Goal: Task Accomplishment & Management: Manage account settings

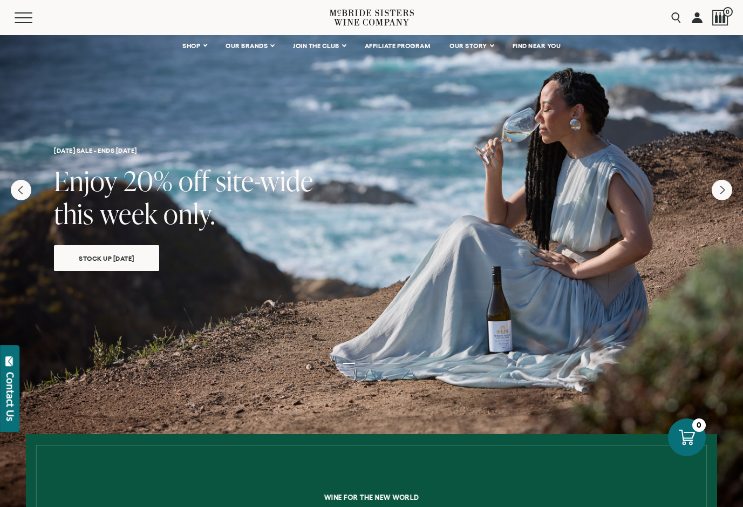
click at [695, 19] on link at bounding box center [697, 17] width 11 height 35
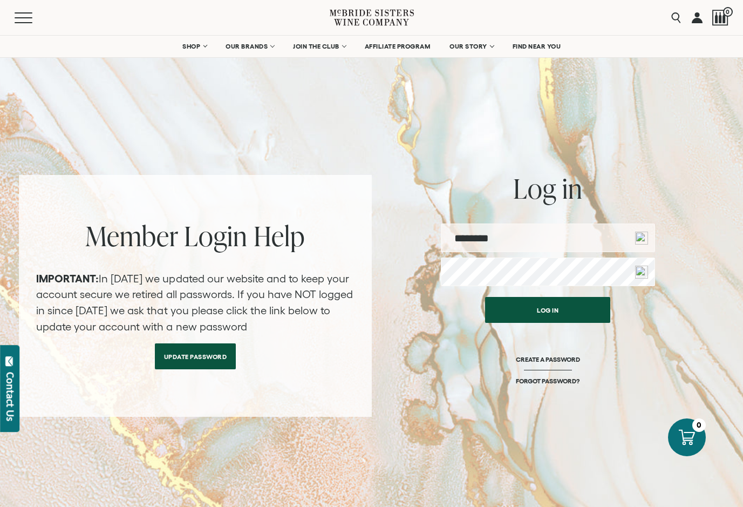
type input "**********"
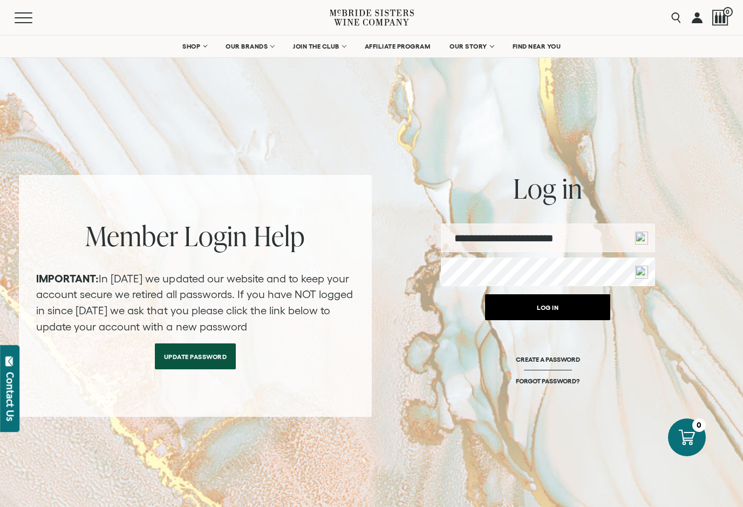
click at [553, 304] on button "Log in" at bounding box center [547, 307] width 125 height 26
click at [550, 305] on button "Log in" at bounding box center [547, 307] width 125 height 26
click at [549, 304] on button "Log in" at bounding box center [547, 307] width 125 height 26
click at [580, 308] on button "Log in" at bounding box center [547, 307] width 125 height 26
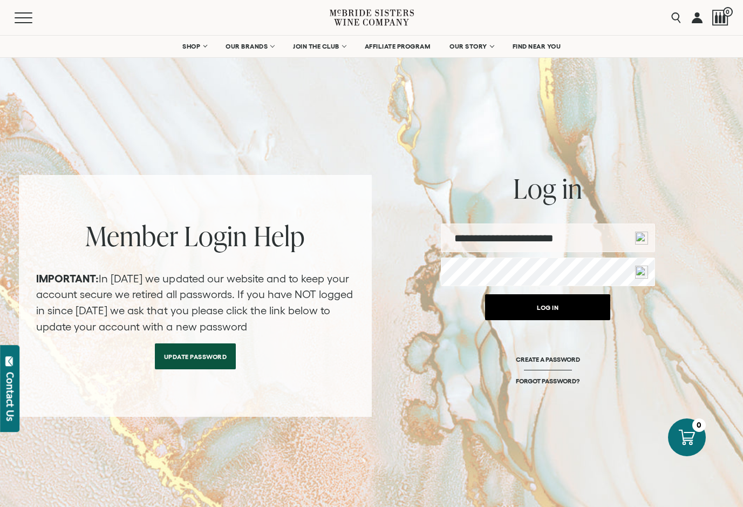
click at [560, 302] on button "Log in" at bounding box center [547, 307] width 125 height 26
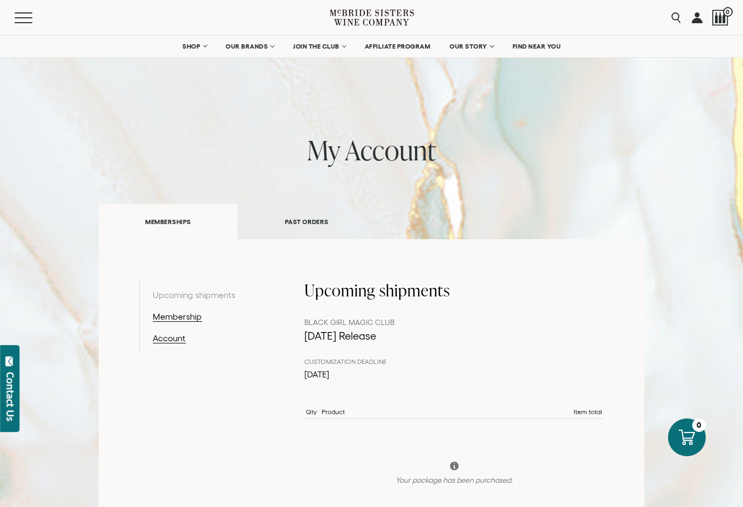
click at [593, 409] on th "Item total" at bounding box center [528, 413] width 151 height 10
click at [697, 19] on link at bounding box center [697, 17] width 11 height 35
